Goal: Task Accomplishment & Management: Use online tool/utility

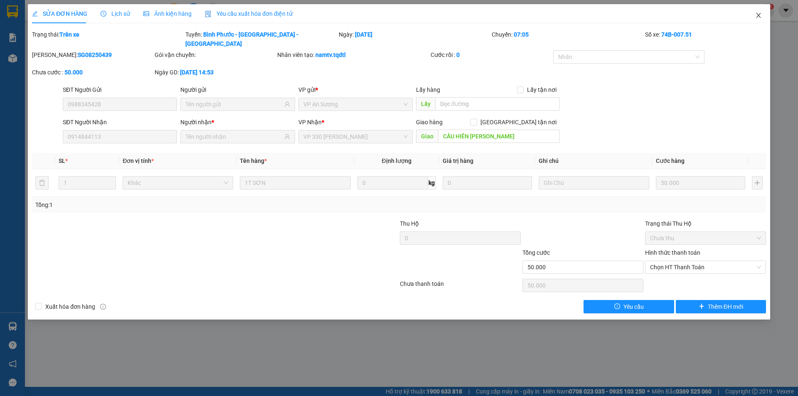
click at [757, 15] on icon "close" at bounding box center [758, 15] width 7 height 7
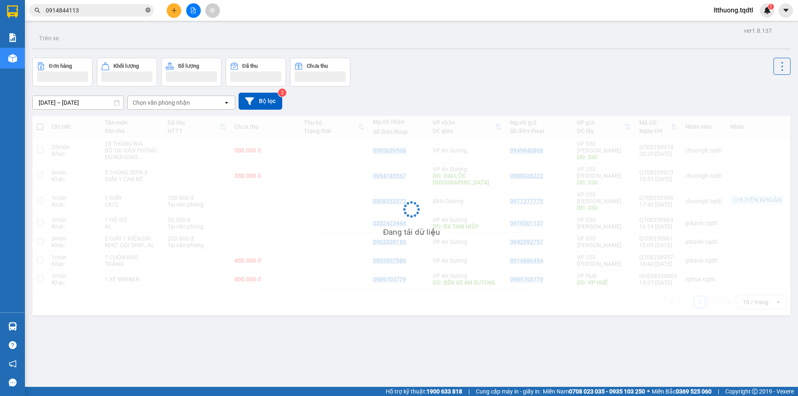
click at [148, 10] on icon "close-circle" at bounding box center [147, 9] width 5 height 5
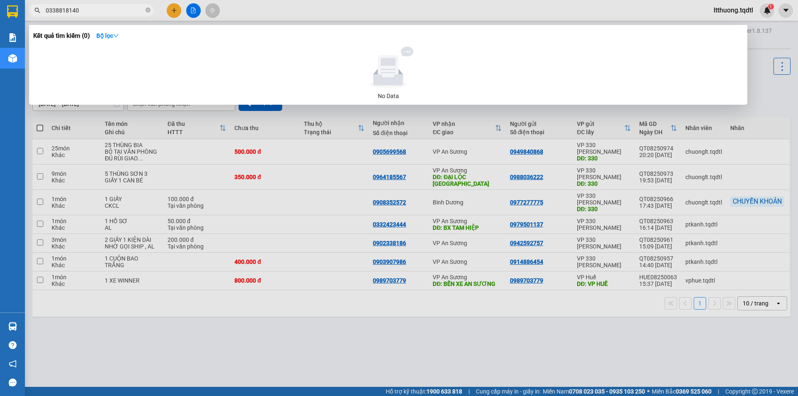
click at [54, 11] on input "0338818140" at bounding box center [95, 10] width 98 height 9
click at [59, 12] on input "0338818140" at bounding box center [95, 10] width 98 height 9
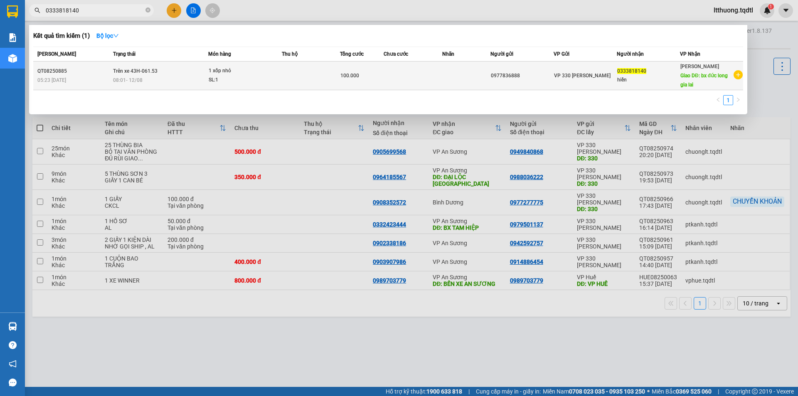
type input "0333818140"
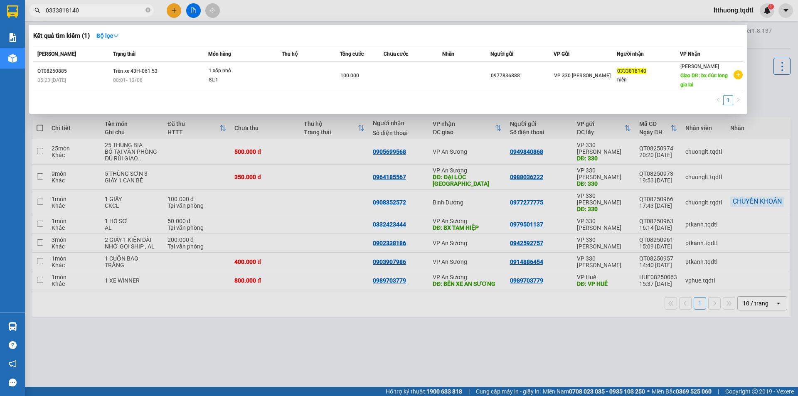
click at [189, 75] on td "Trên xe 43H-061.53 08:01 [DATE]" at bounding box center [159, 76] width 97 height 29
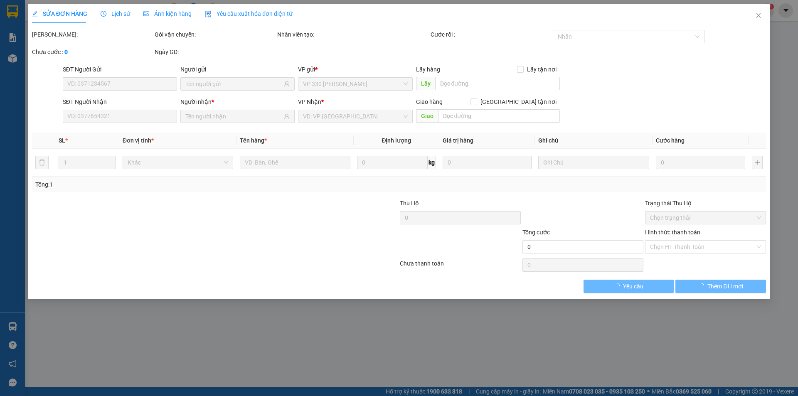
type input "0977836888"
type input "0333818140"
type input "hiền"
type input "bx đức long gia lai"
type input "100.000"
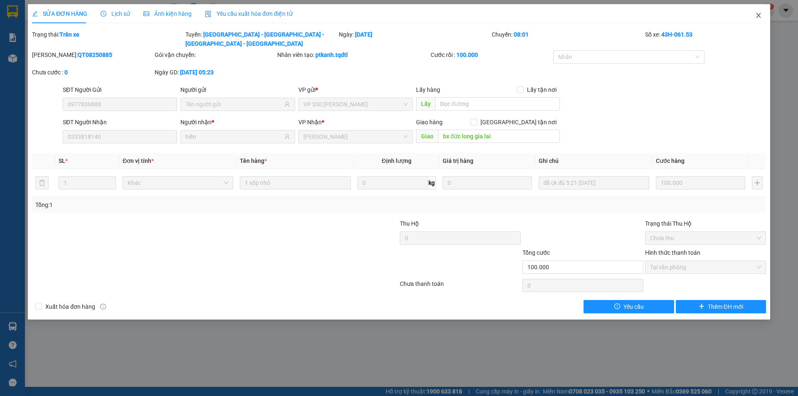
drag, startPoint x: 760, startPoint y: 12, endPoint x: 748, endPoint y: 2, distance: 15.9
click at [759, 12] on icon "close" at bounding box center [758, 15] width 7 height 7
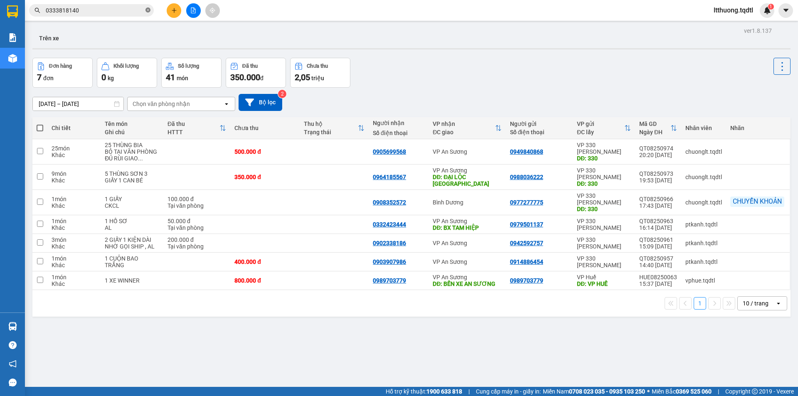
click at [148, 11] on icon "close-circle" at bounding box center [147, 9] width 5 height 5
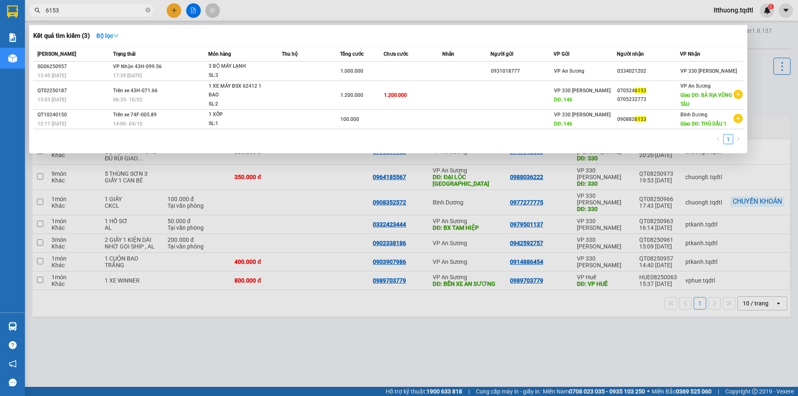
type input "6153"
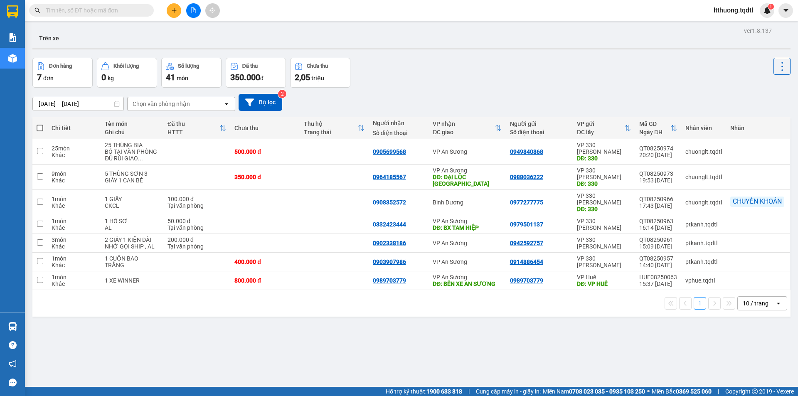
click at [127, 10] on input "text" at bounding box center [95, 10] width 98 height 9
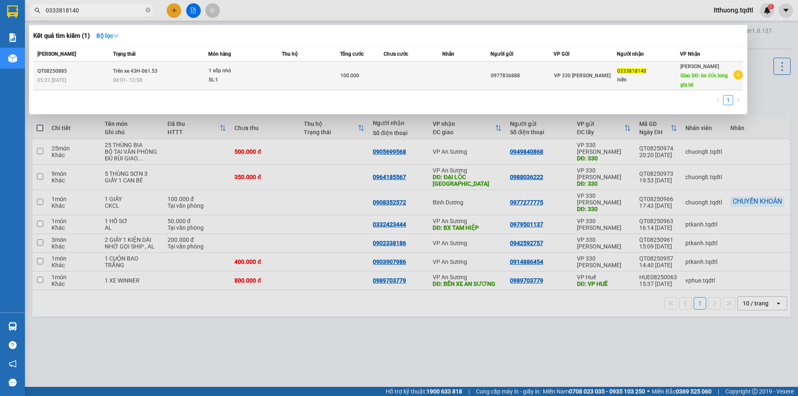
type input "0333818140"
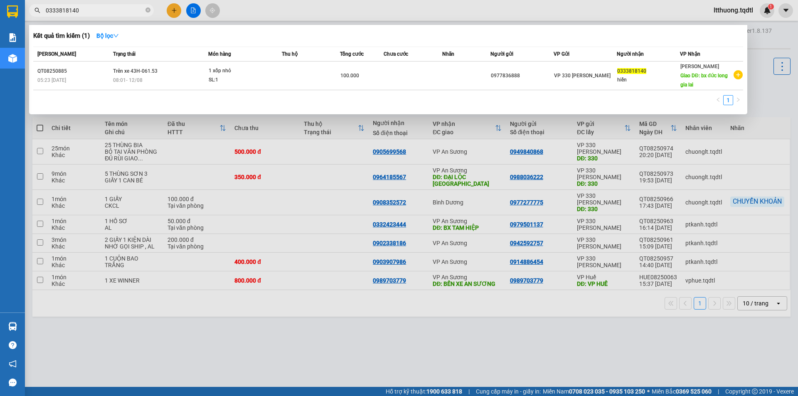
click at [170, 78] on div "08:01 [DATE]" at bounding box center [160, 80] width 95 height 9
